Goal: Task Accomplishment & Management: Use online tool/utility

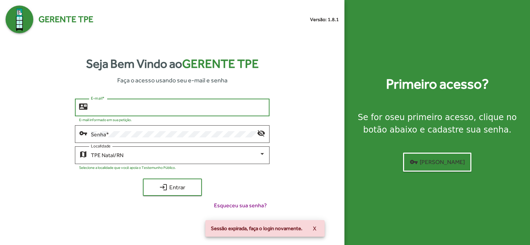
click at [114, 108] on input "E-mail *" at bounding box center [178, 108] width 174 height 6
type input "**********"
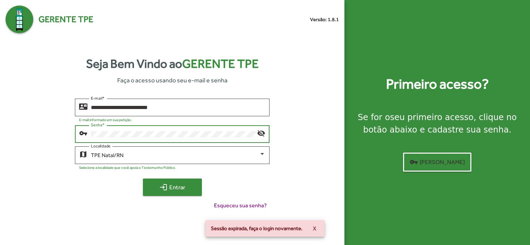
click at [191, 189] on span "login Entrar" at bounding box center [172, 187] width 46 height 12
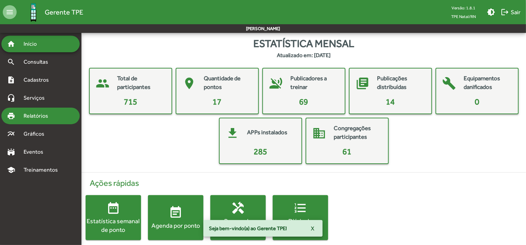
click at [43, 115] on span "Relatórios" at bounding box center [38, 116] width 38 height 8
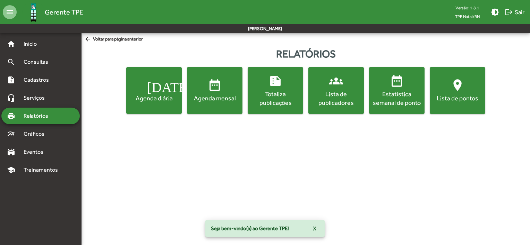
click at [342, 92] on div "Lista de publicadores" at bounding box center [336, 98] width 53 height 17
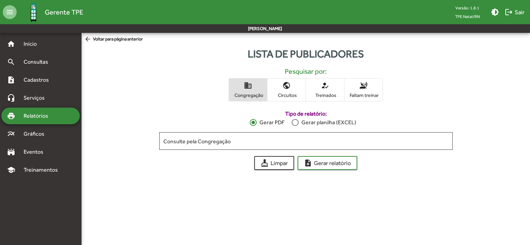
click at [372, 91] on span "voice_over_off Faltam treinar" at bounding box center [363, 90] width 38 height 23
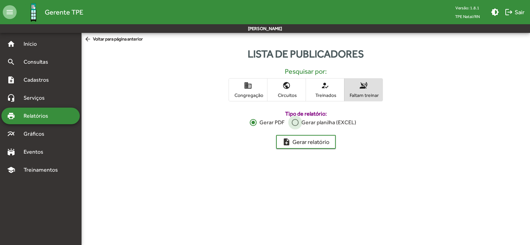
click at [296, 123] on div at bounding box center [295, 122] width 7 height 7
click at [294, 144] on span "note_add Gerar relatório" at bounding box center [305, 142] width 47 height 12
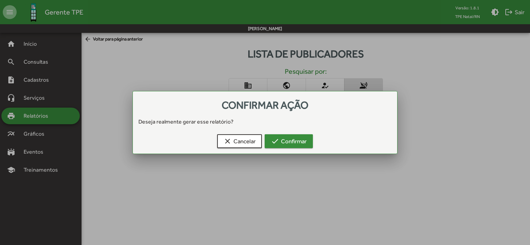
click at [294, 144] on span "check Confirmar" at bounding box center [289, 141] width 36 height 12
